Goal: Transaction & Acquisition: Download file/media

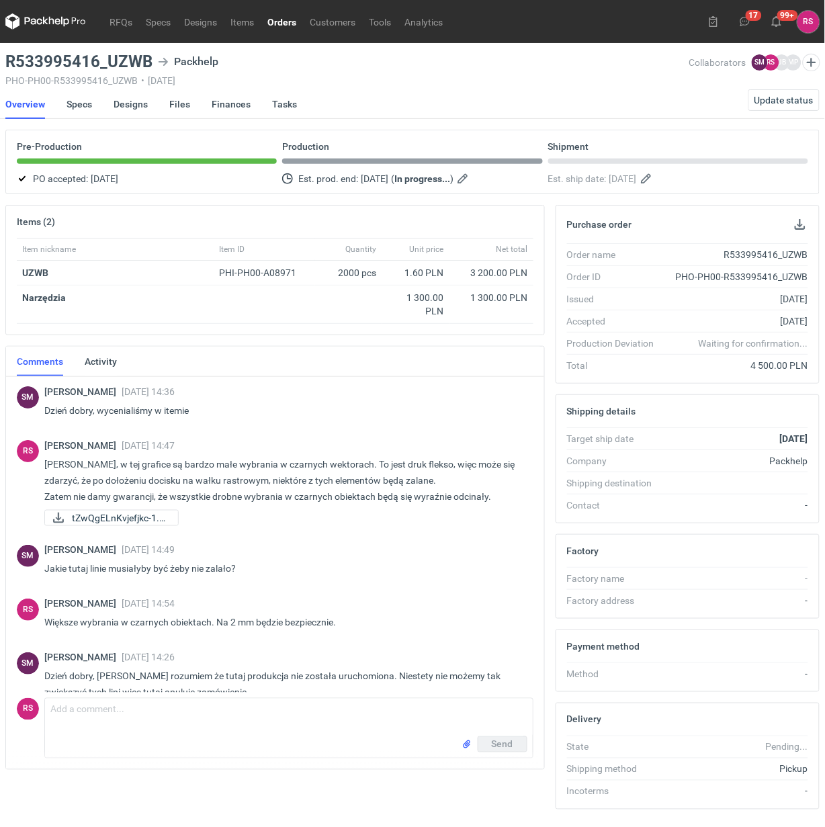
scroll to position [566, 0]
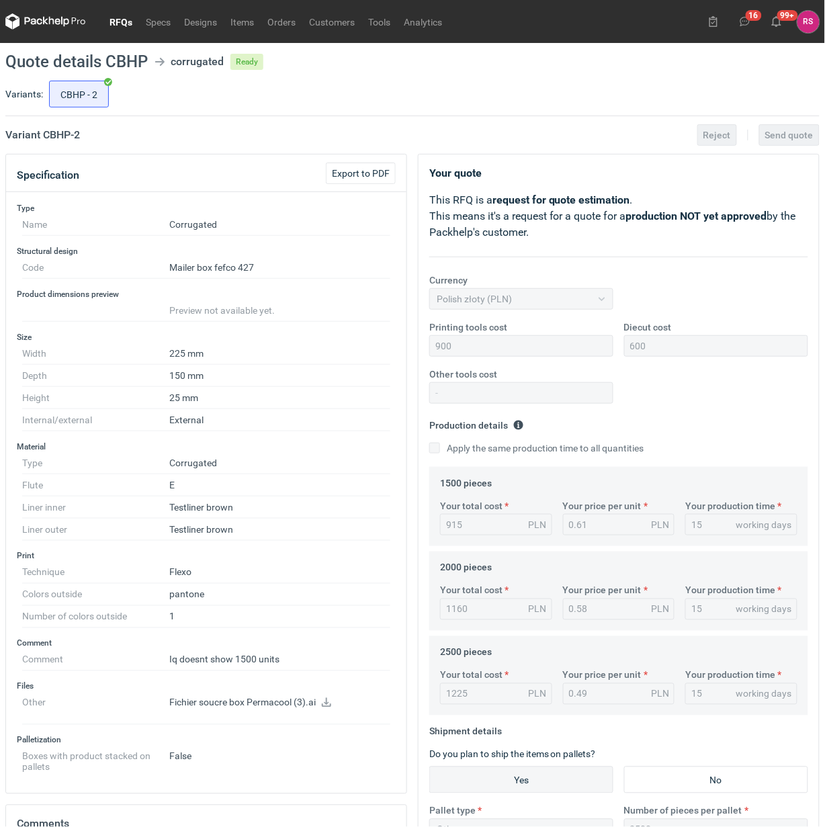
click at [122, 21] on link "RFQs" at bounding box center [121, 21] width 36 height 16
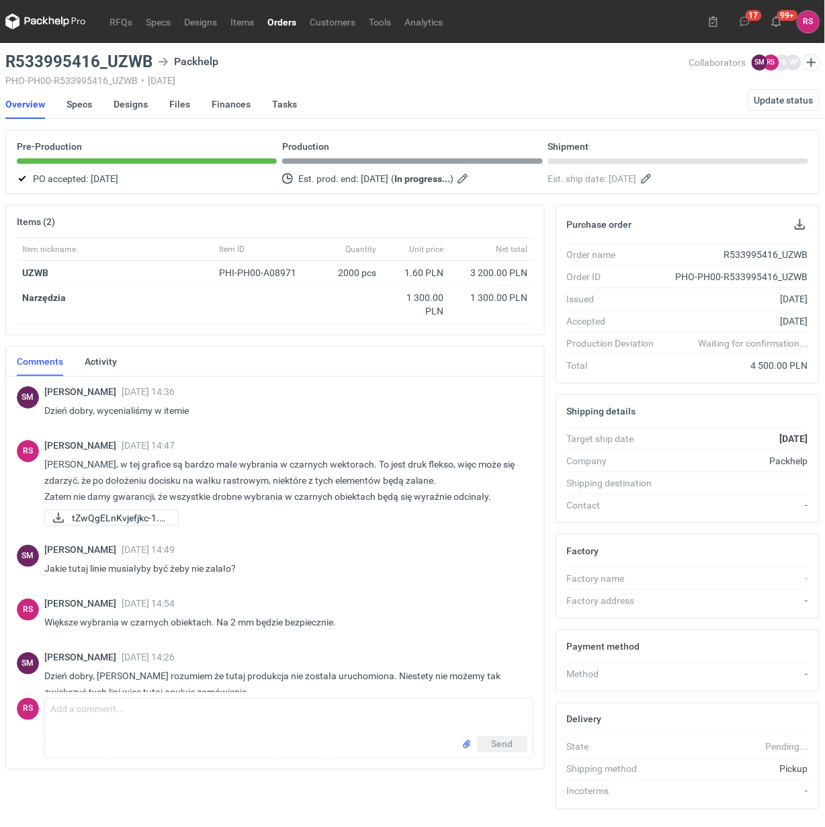
scroll to position [552, 0]
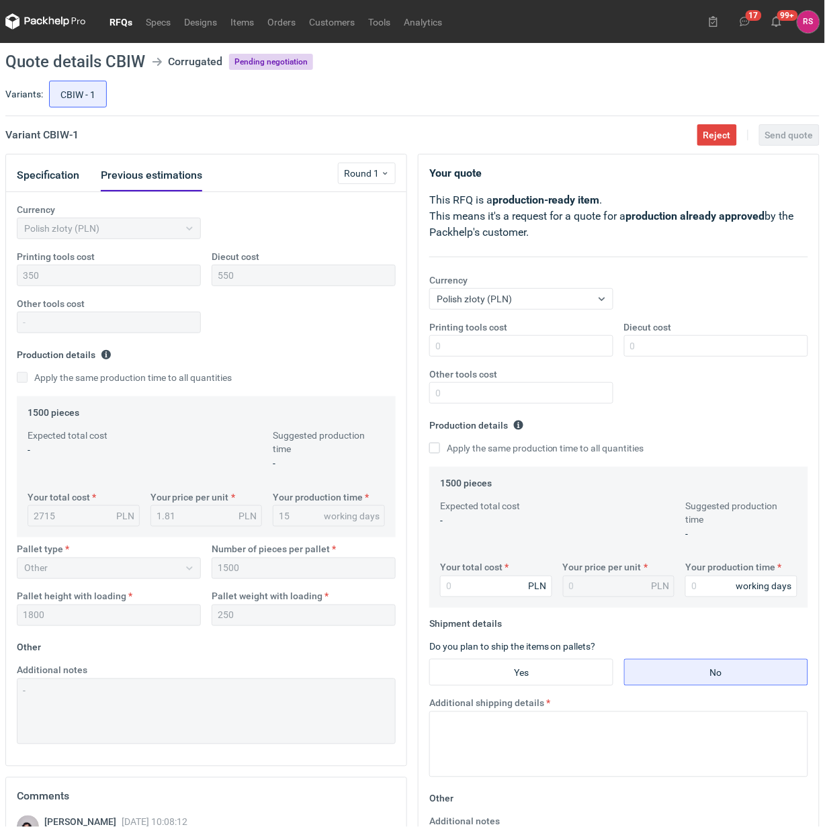
click at [160, 176] on button "Previous estimations" at bounding box center [151, 175] width 101 height 32
click at [60, 175] on button "Specification" at bounding box center [48, 175] width 62 height 32
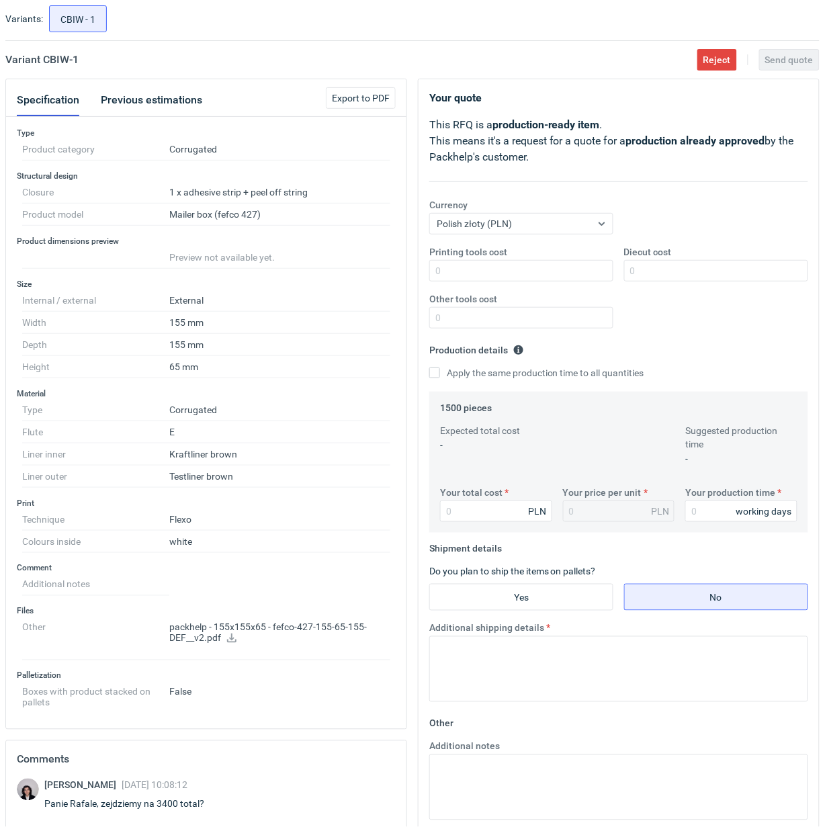
scroll to position [168, 0]
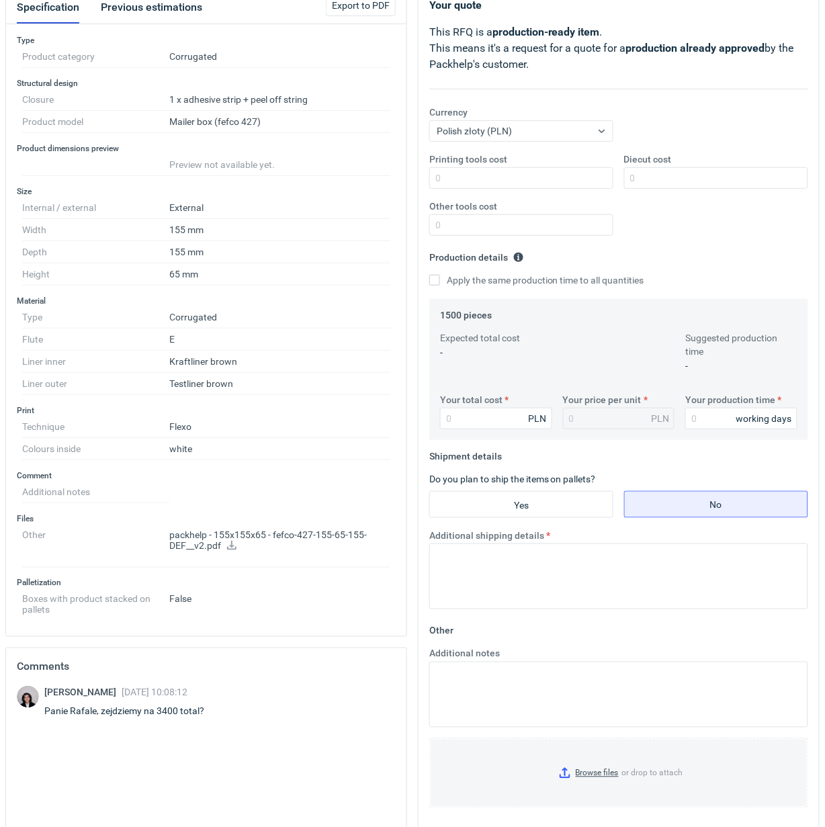
click at [226, 548] on icon at bounding box center [231, 545] width 11 height 9
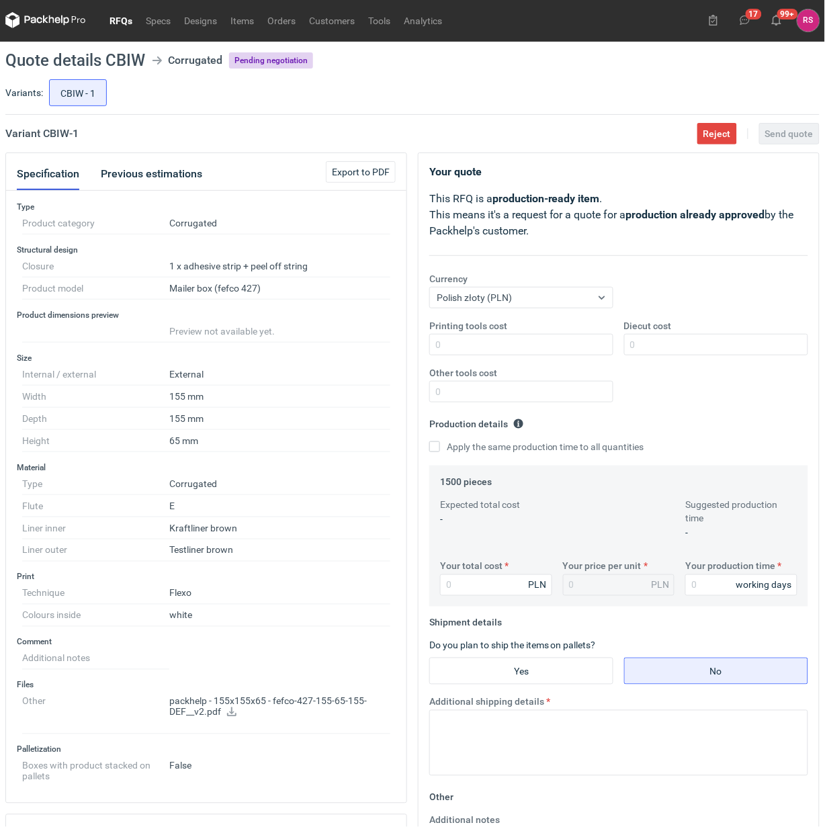
scroll to position [0, 0]
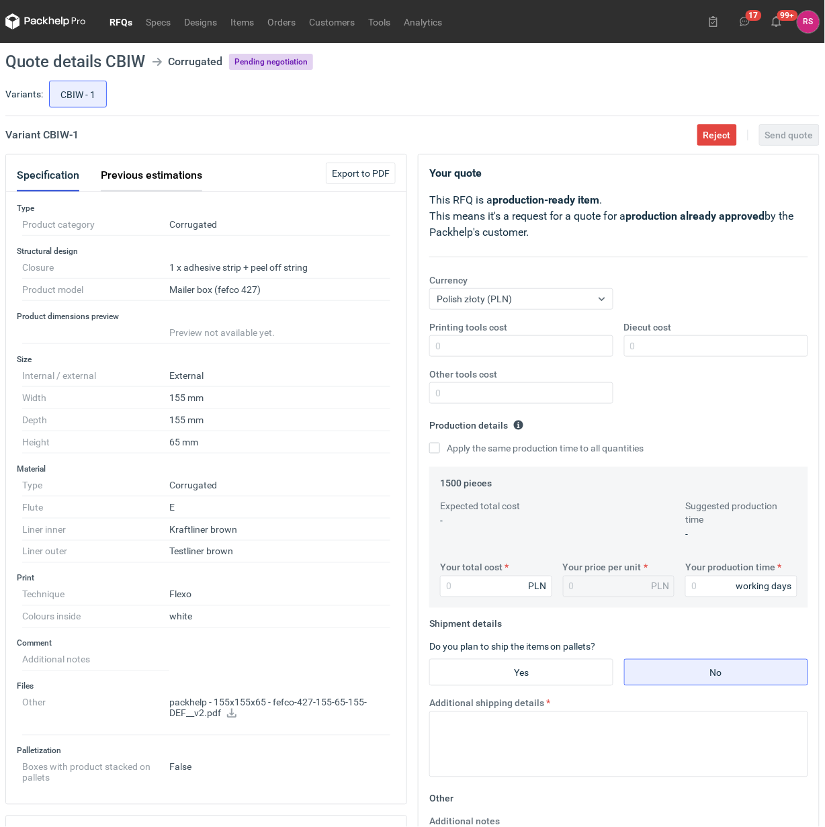
click at [152, 173] on button "Previous estimations" at bounding box center [151, 175] width 101 height 32
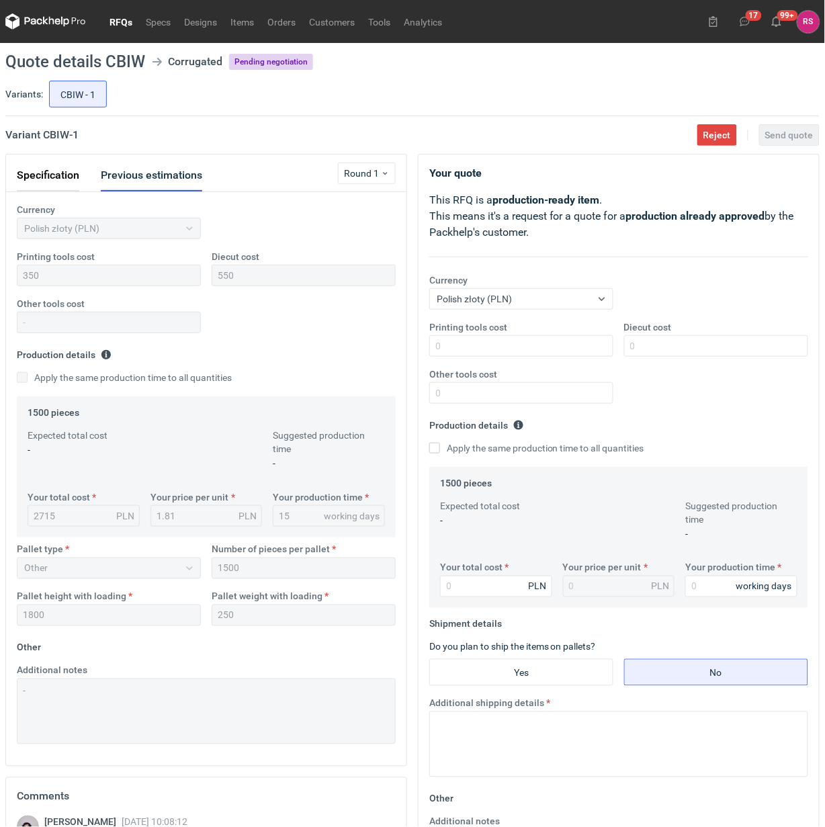
click at [54, 175] on button "Specification" at bounding box center [48, 175] width 62 height 32
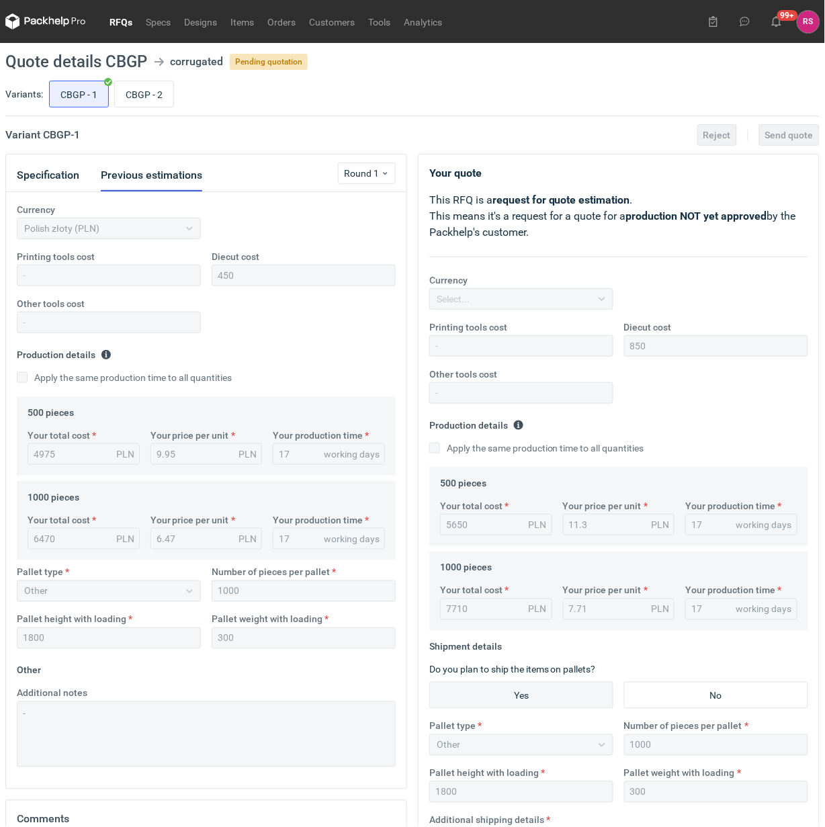
scroll to position [32, 0]
click at [152, 94] on input "CBGP - 2" at bounding box center [144, 94] width 58 height 26
radio input "true"
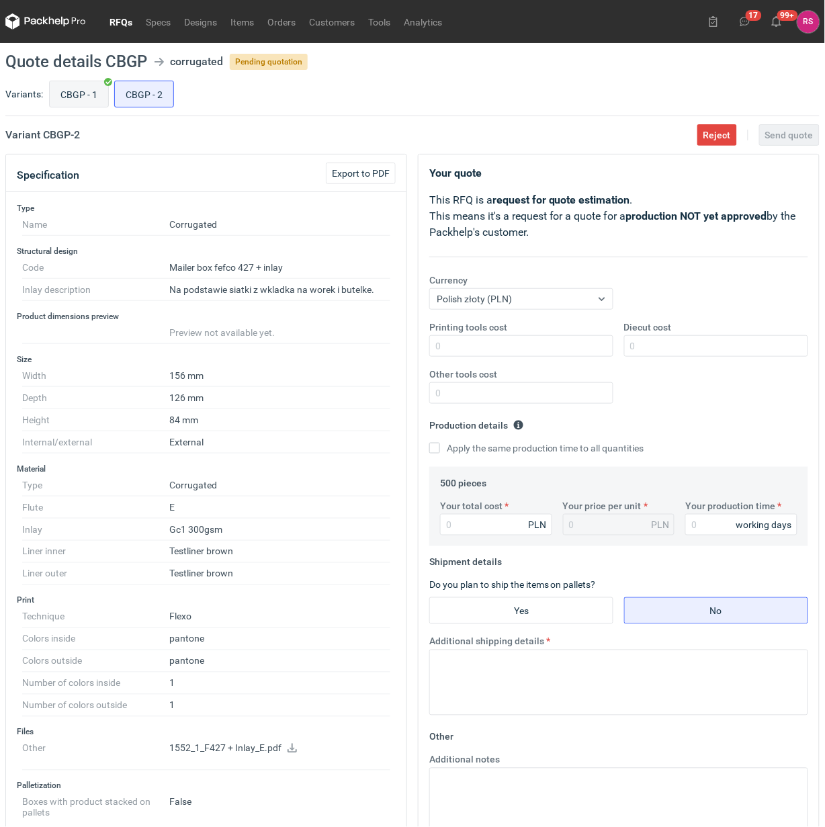
click at [95, 98] on input "CBGP - 1" at bounding box center [79, 94] width 58 height 26
radio input "true"
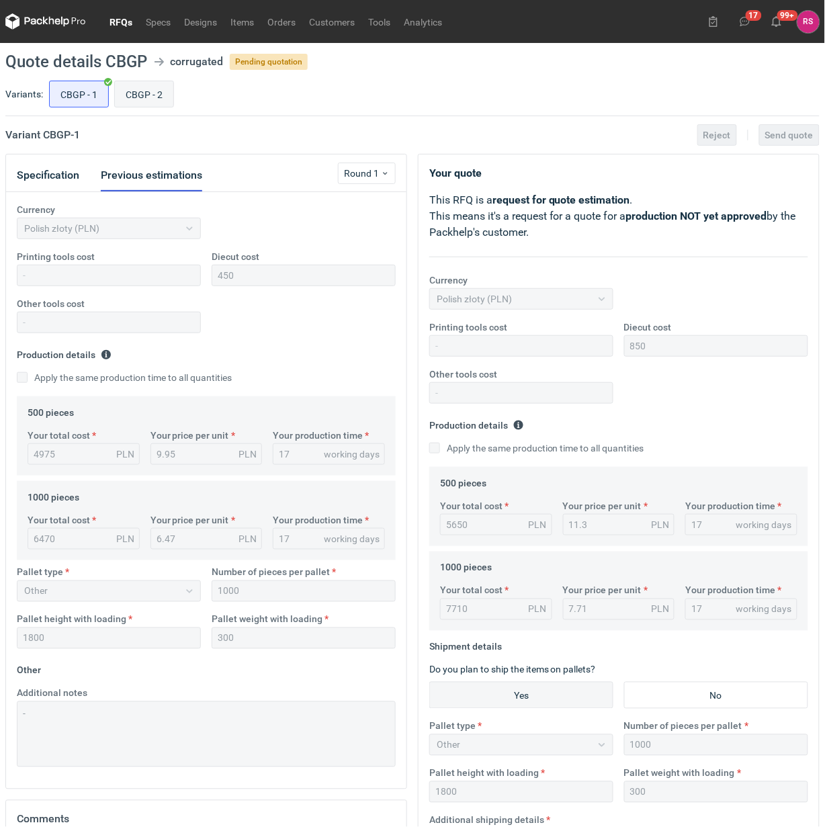
scroll to position [32, 0]
click at [61, 179] on button "Specification" at bounding box center [48, 175] width 62 height 32
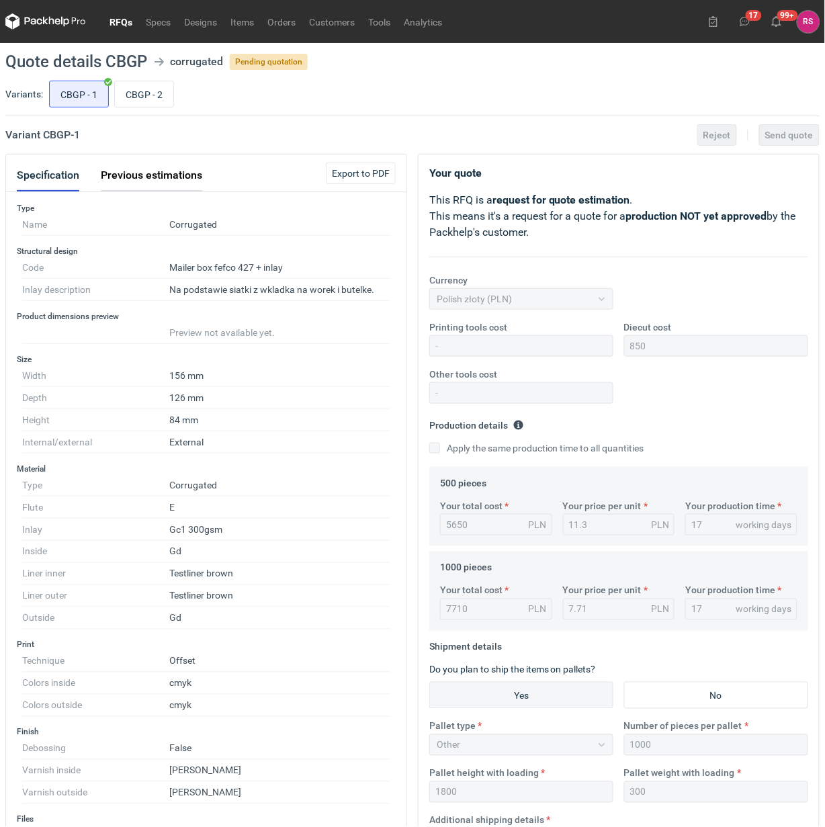
click at [150, 178] on button "Previous estimations" at bounding box center [151, 175] width 101 height 32
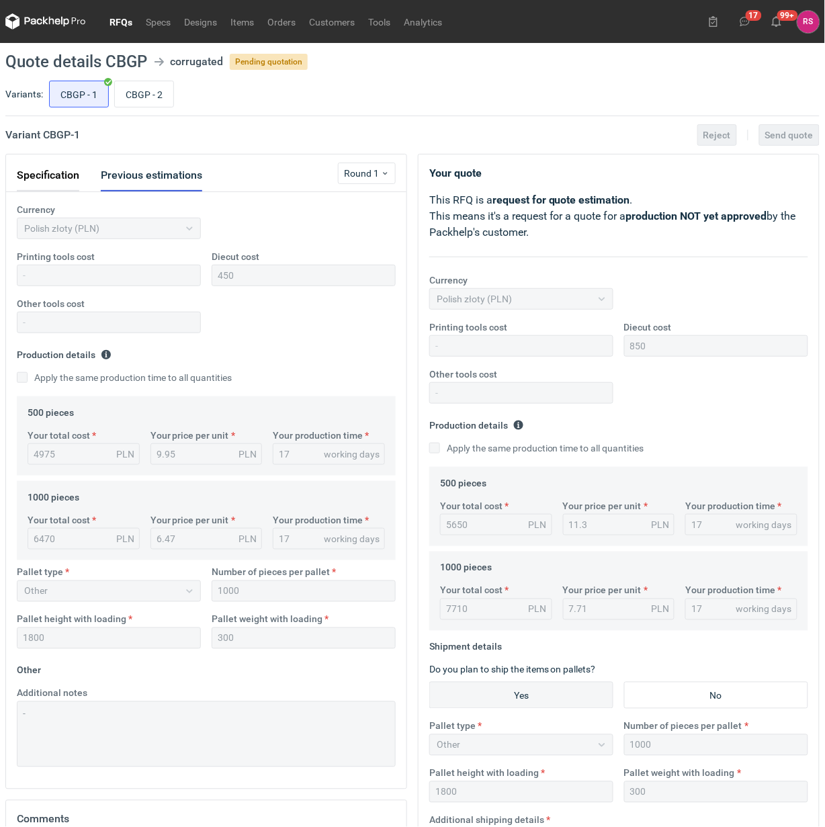
click at [49, 173] on button "Specification" at bounding box center [48, 175] width 62 height 32
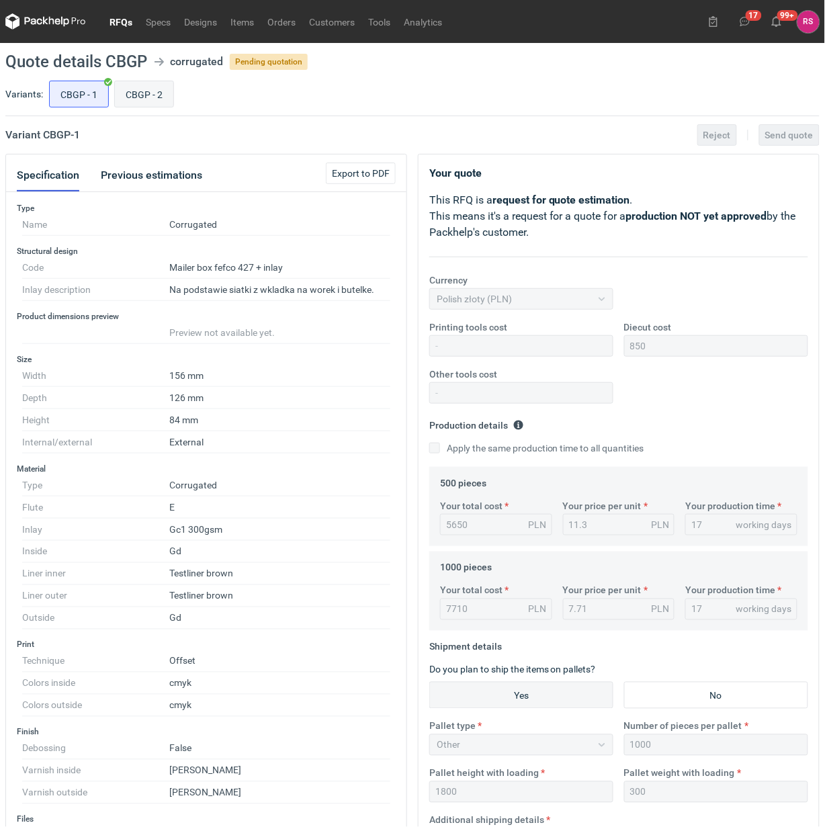
click at [149, 98] on input "CBGP - 2" at bounding box center [144, 94] width 58 height 26
radio input "true"
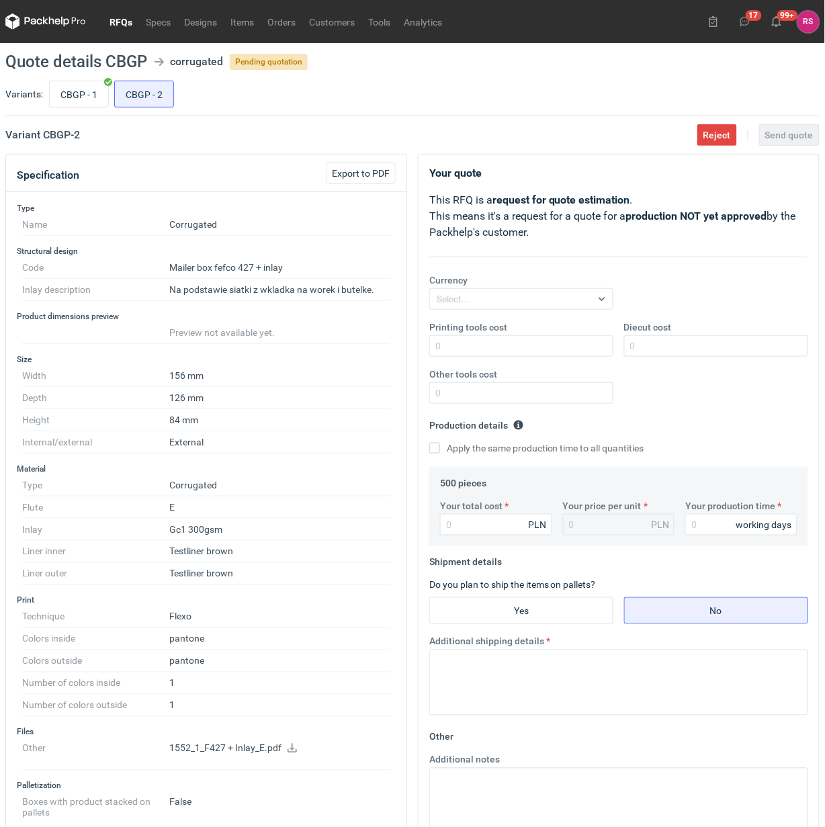
click at [44, 97] on div "Variants: CBGP - 1 CBGP - 2" at bounding box center [412, 97] width 814 height 38
click at [60, 101] on input "CBGP - 1" at bounding box center [79, 94] width 58 height 26
radio input "true"
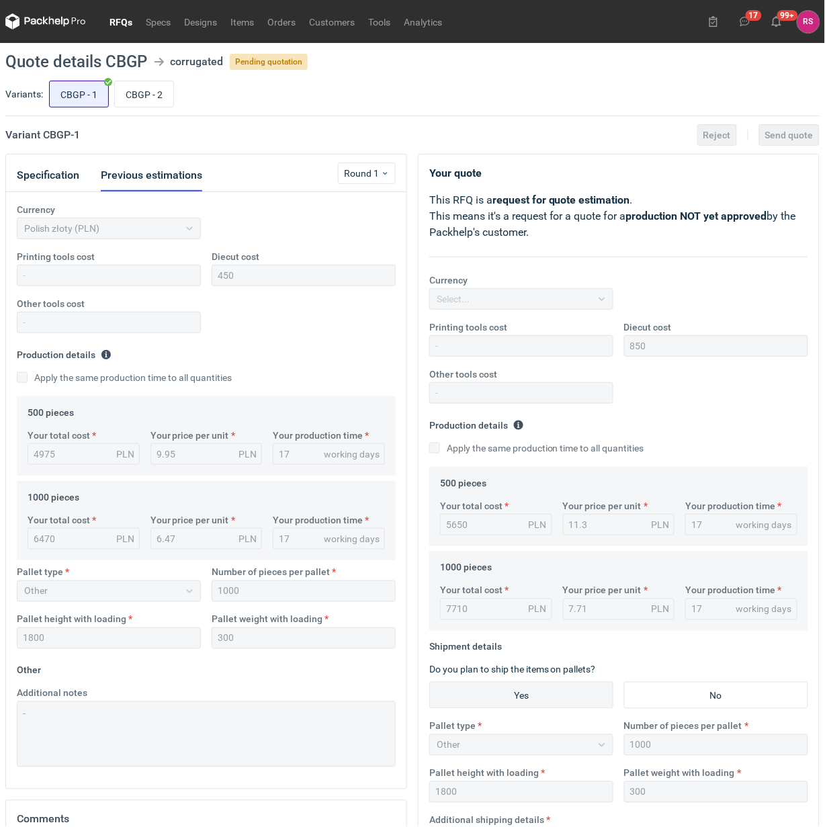
scroll to position [32, 0]
click at [46, 175] on button "Specification" at bounding box center [48, 175] width 62 height 32
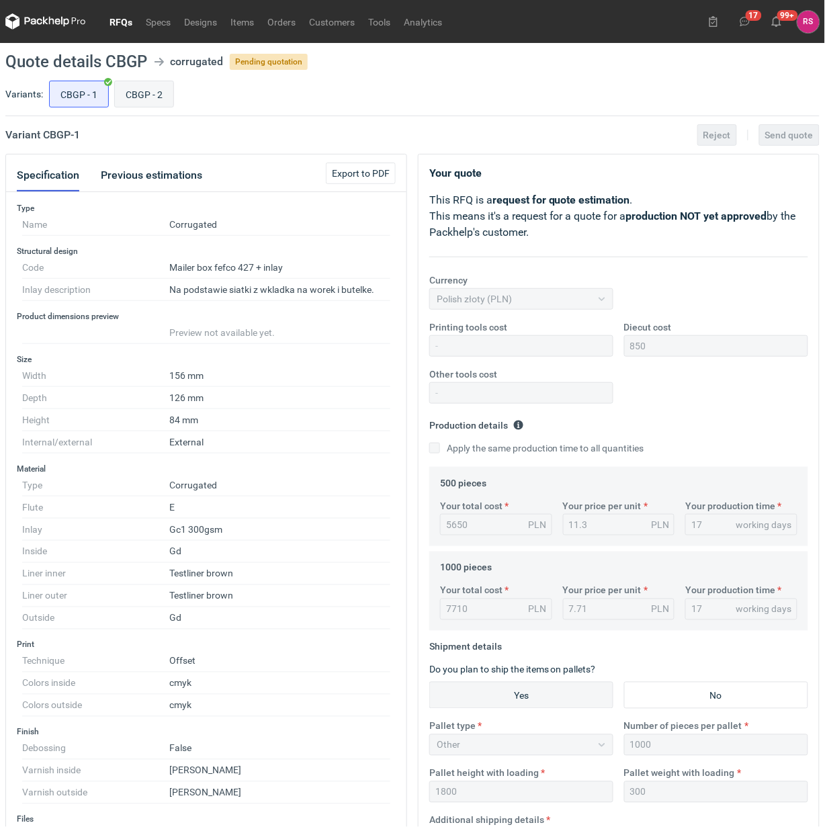
click at [152, 104] on input "CBGP - 2" at bounding box center [144, 94] width 58 height 26
radio input "true"
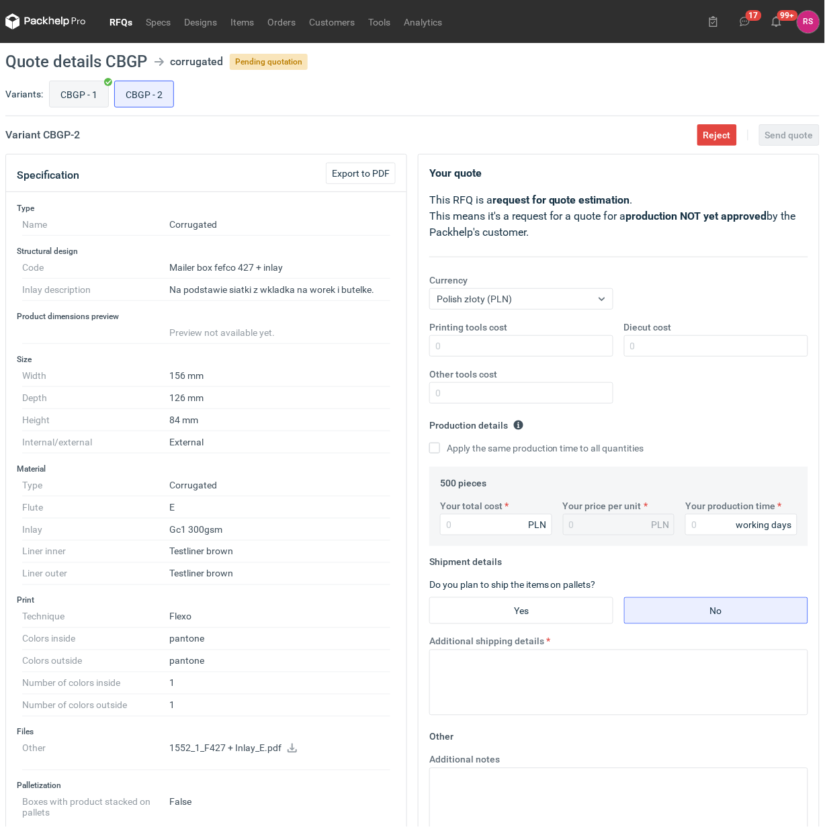
click at [75, 95] on input "CBGP - 1" at bounding box center [79, 94] width 58 height 26
radio input "true"
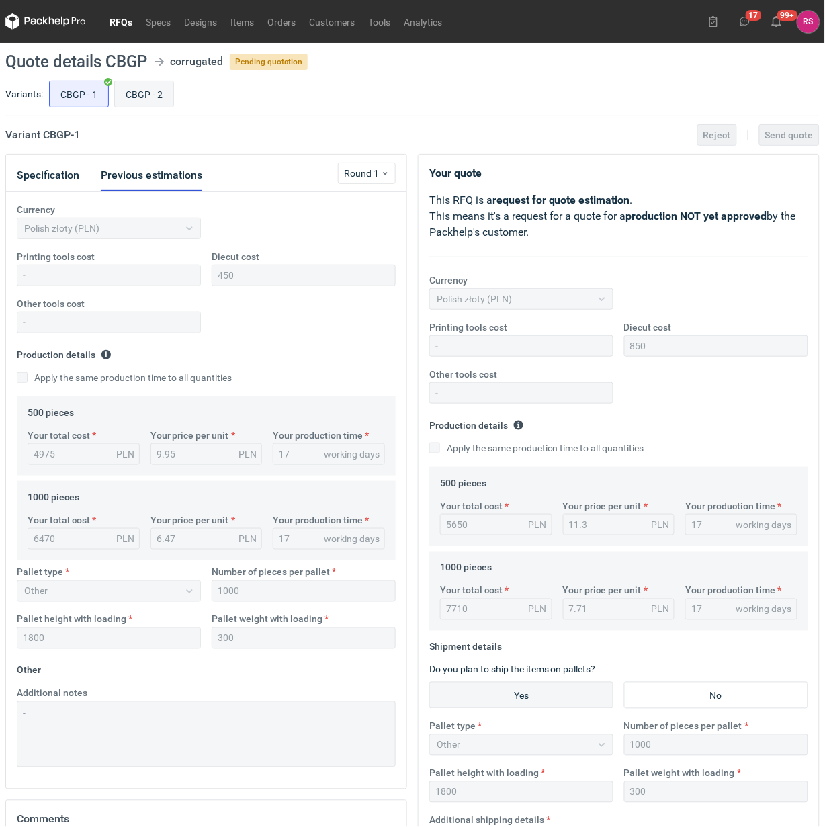
click at [154, 93] on input "CBGP - 2" at bounding box center [144, 94] width 58 height 26
radio input "true"
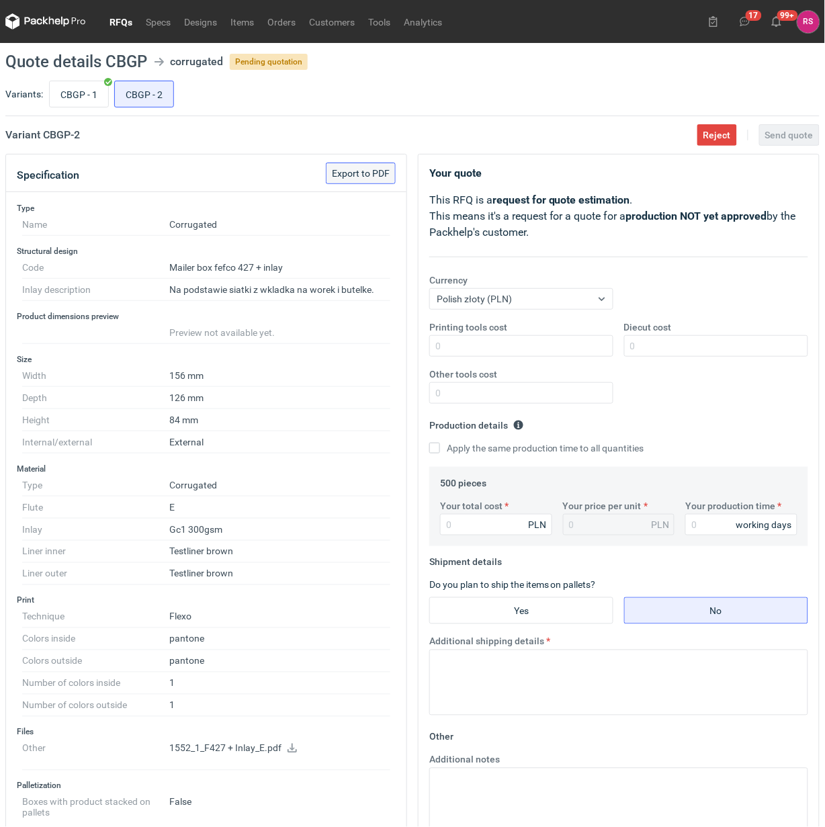
click at [369, 175] on span "Export to PDF" at bounding box center [361, 173] width 58 height 9
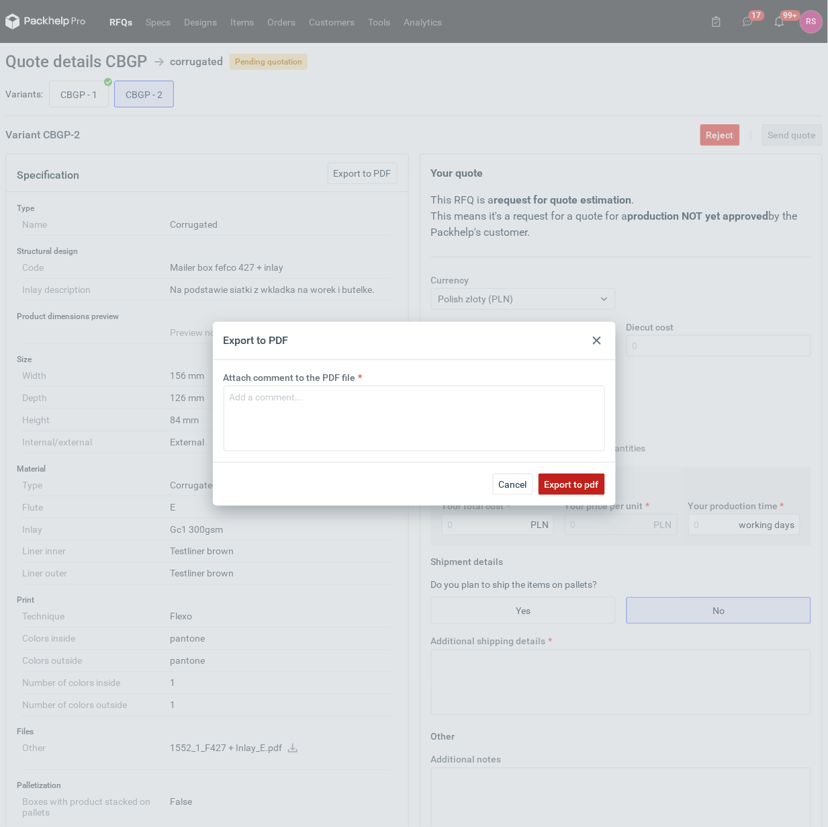
click at [573, 490] on button "Export to pdf" at bounding box center [572, 483] width 66 height 21
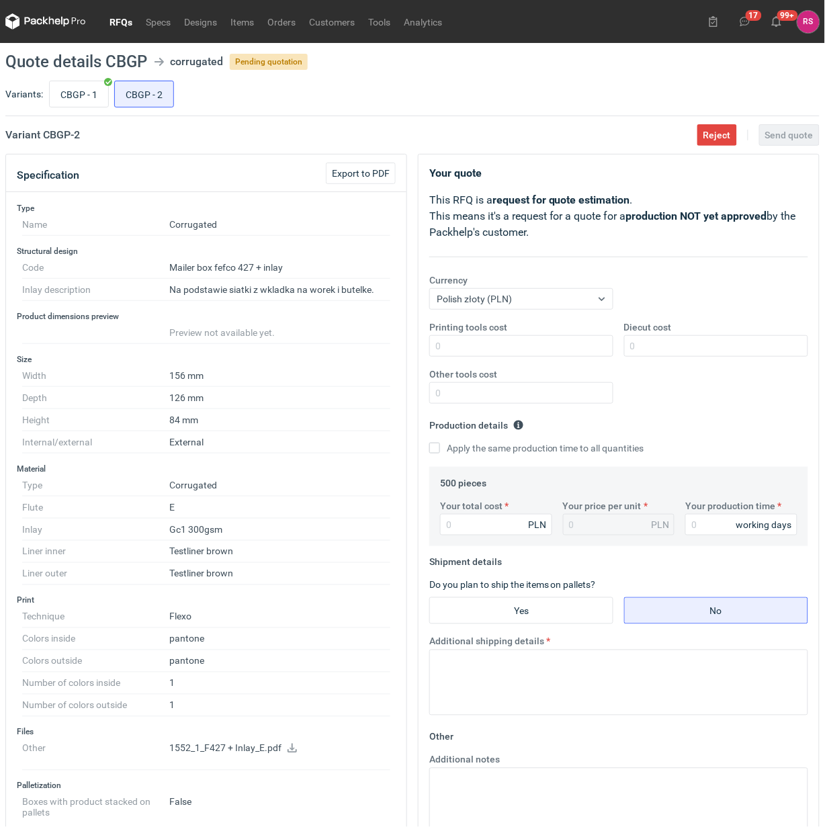
click at [289, 747] on icon at bounding box center [292, 747] width 11 height 9
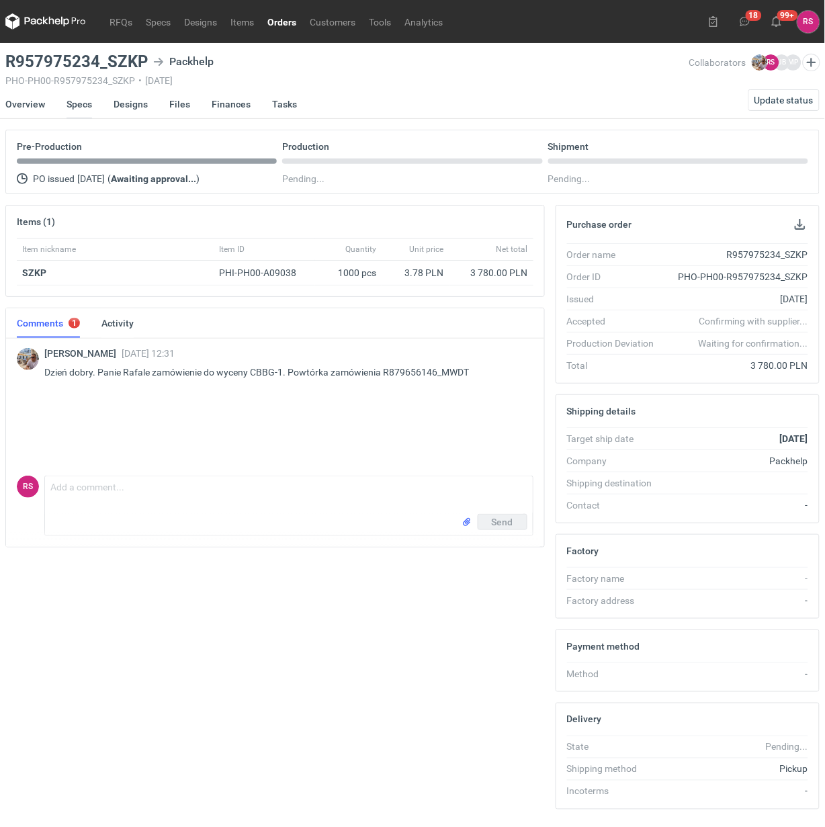
click at [79, 105] on link "Specs" at bounding box center [79, 104] width 26 height 30
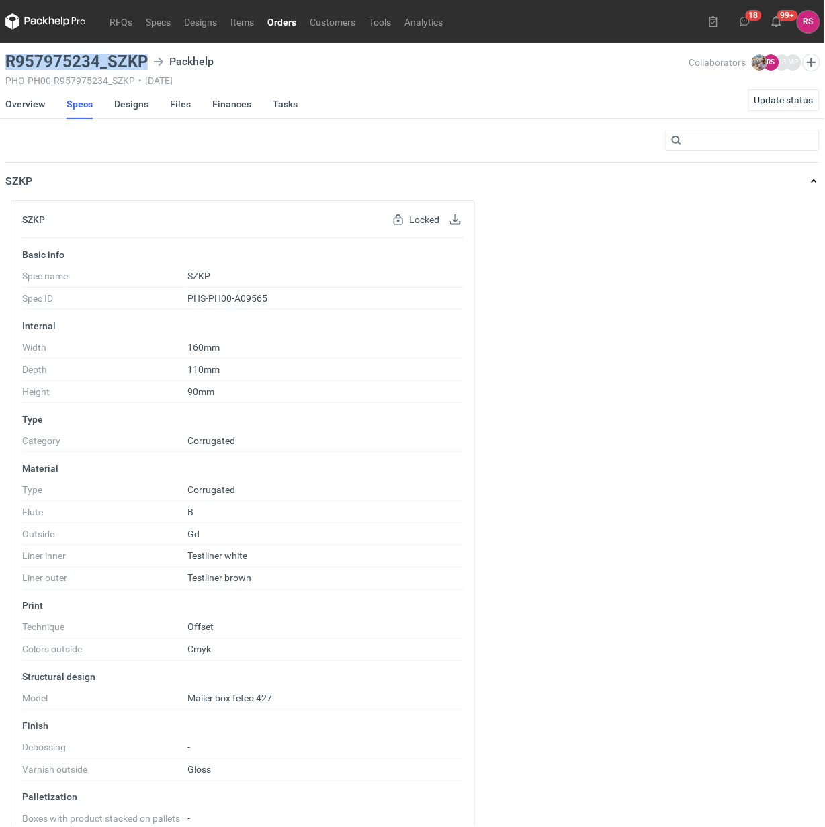
drag, startPoint x: 148, startPoint y: 58, endPoint x: 7, endPoint y: 59, distance: 141.0
click at [7, 59] on div "R957975234_SZKP Packhelp" at bounding box center [347, 62] width 684 height 16
copy h3 "R957975234_SZKP"
click at [28, 103] on link "Overview" at bounding box center [25, 104] width 40 height 30
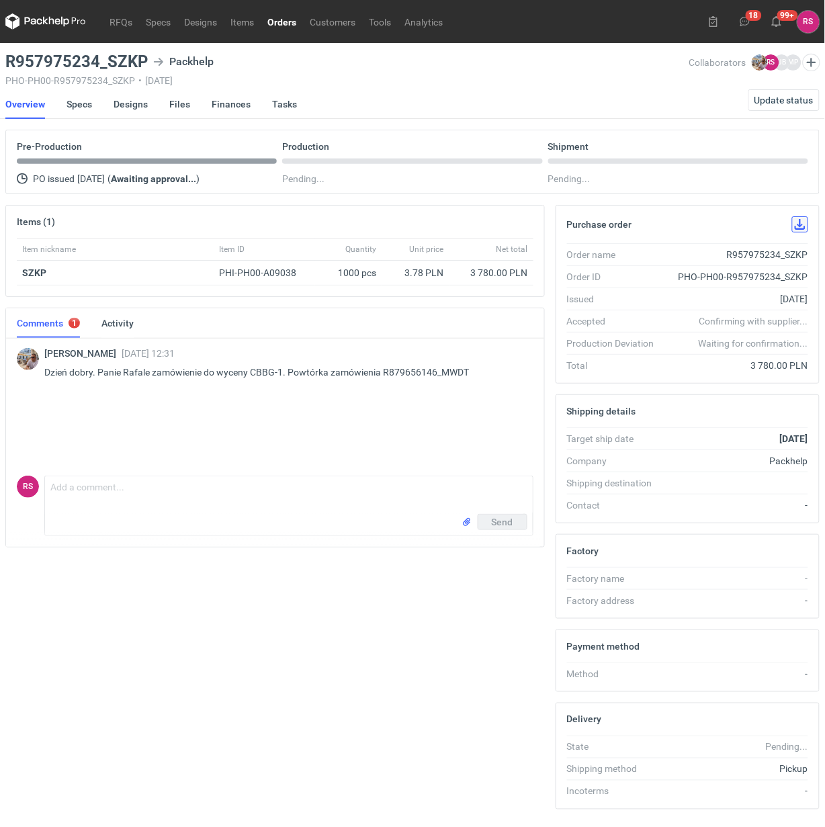
click at [800, 222] on button "button" at bounding box center [800, 224] width 16 height 16
click at [81, 102] on link "Specs" at bounding box center [79, 104] width 26 height 30
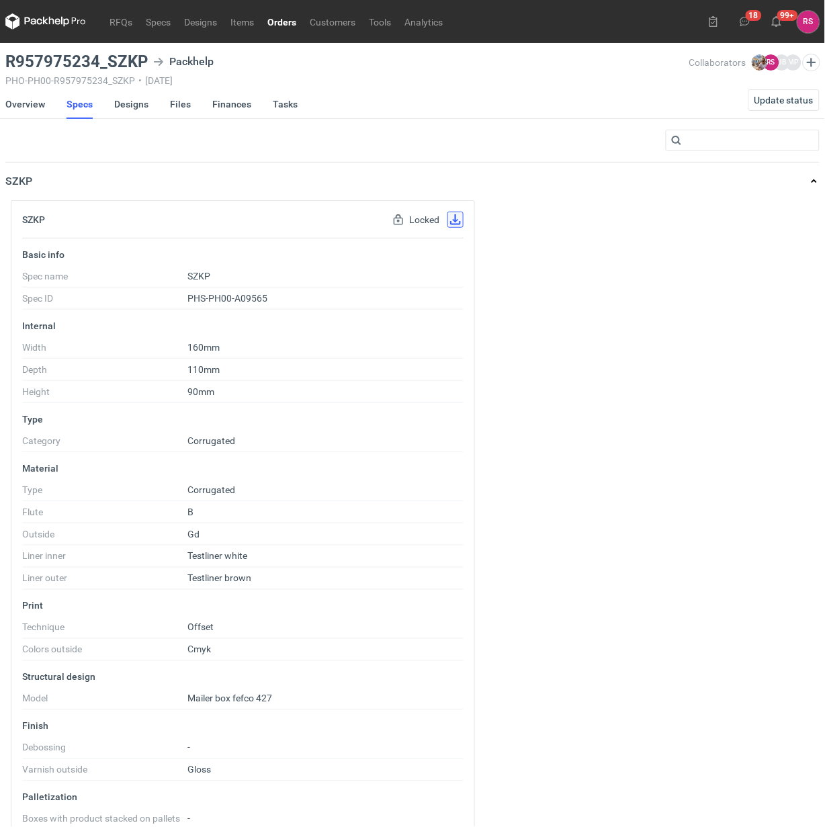
click at [455, 220] on button "button" at bounding box center [455, 220] width 16 height 16
click at [124, 105] on link "Designs" at bounding box center [131, 104] width 34 height 30
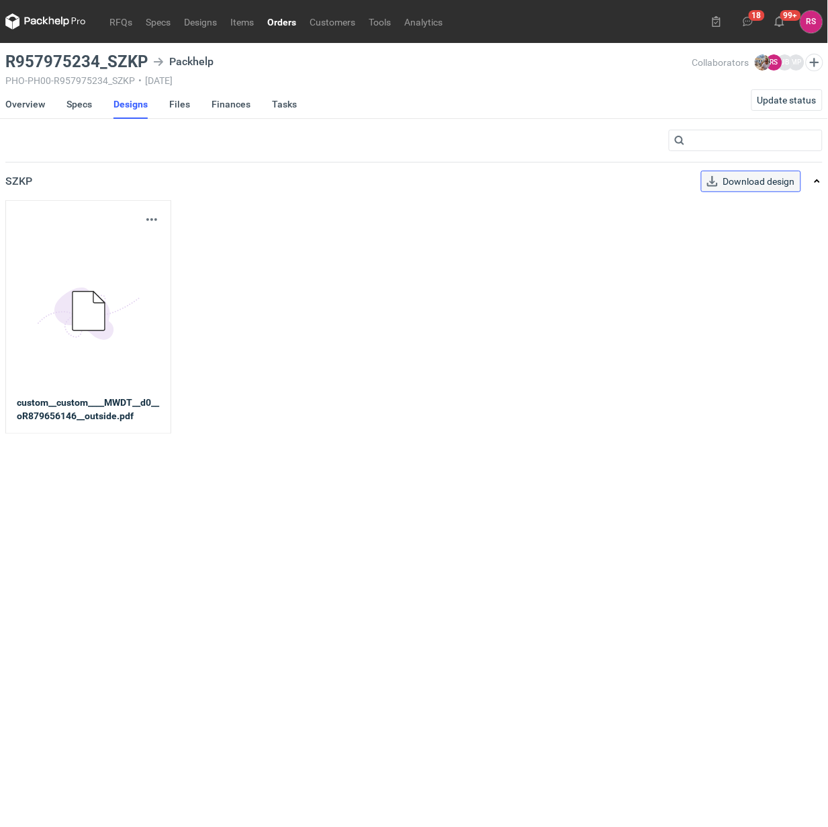
click at [764, 175] on link "Download design" at bounding box center [751, 181] width 100 height 21
